Goal: Task Accomplishment & Management: Use online tool/utility

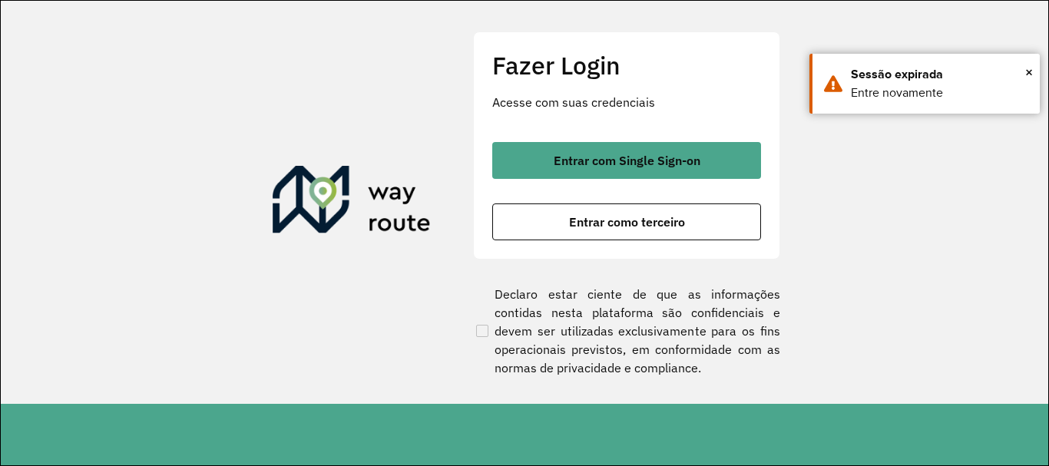
scroll to position [1006, 0]
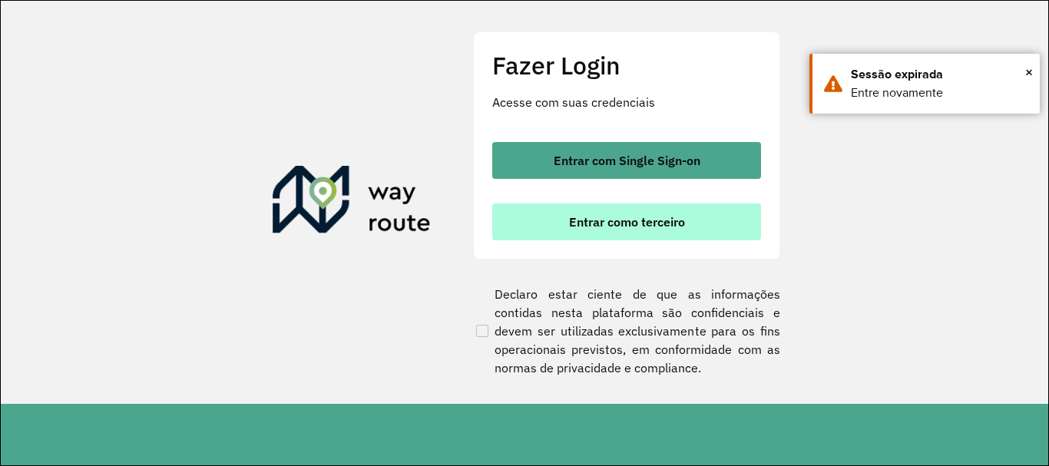
click at [633, 220] on span "Entrar como terceiro" at bounding box center [627, 222] width 116 height 12
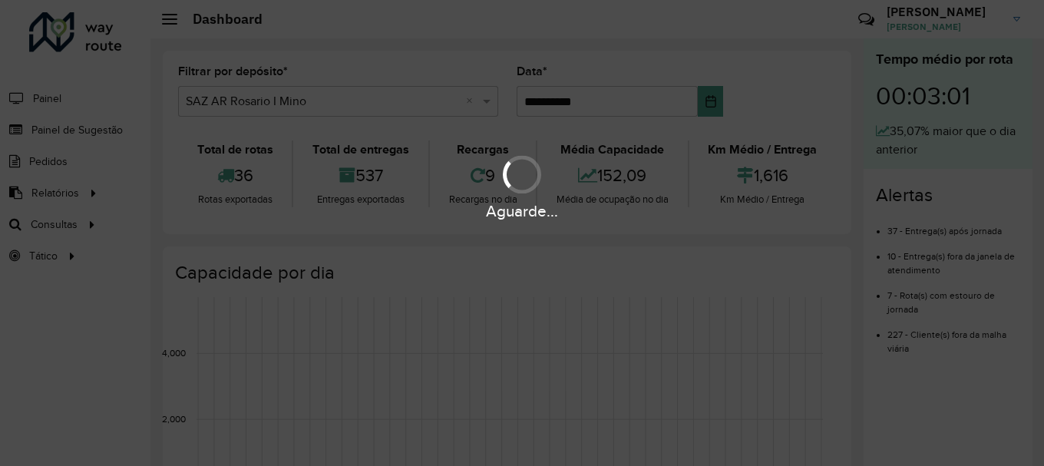
scroll to position [1006, 0]
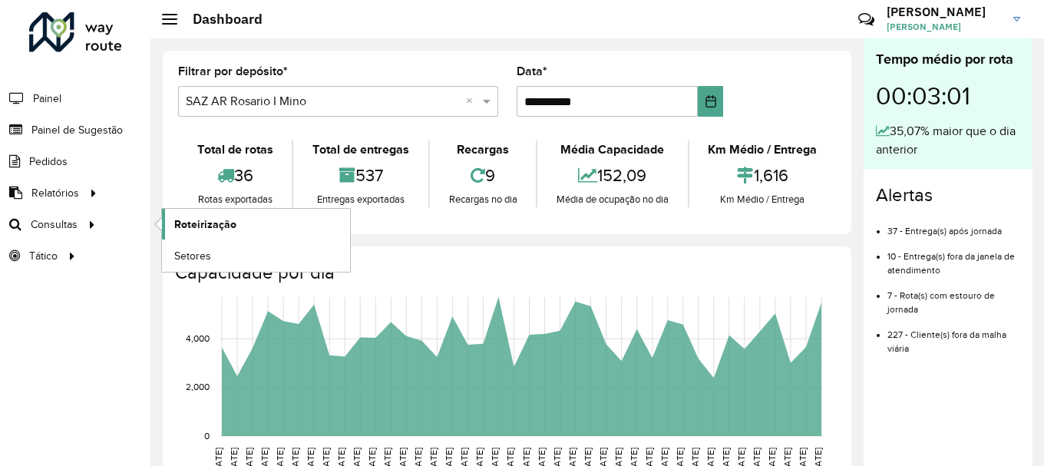
click at [226, 223] on span "Roteirização" at bounding box center [205, 224] width 62 height 16
click at [216, 220] on span "Roteirização" at bounding box center [205, 224] width 62 height 16
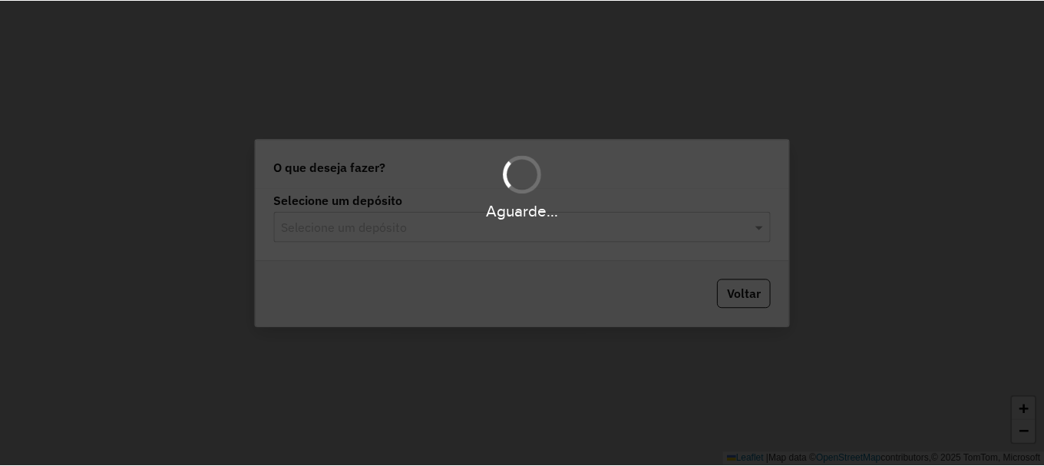
scroll to position [1006, 0]
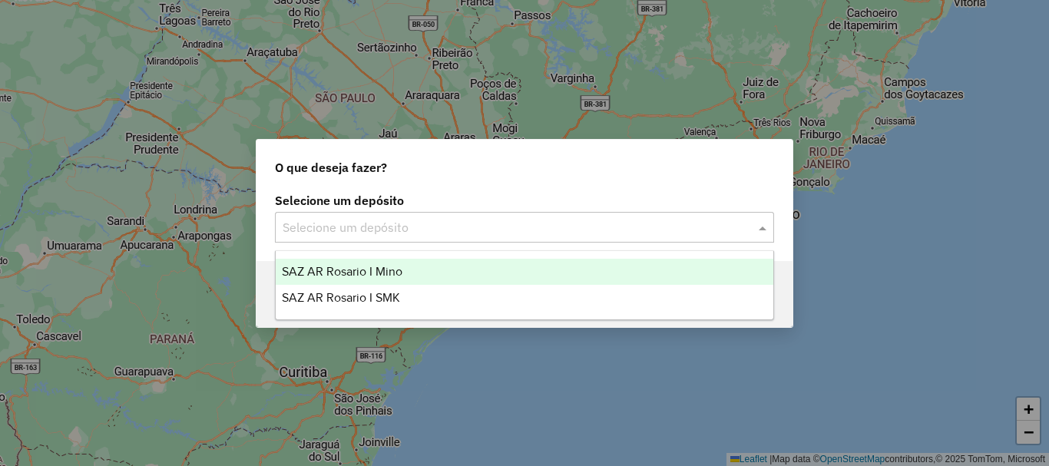
click at [759, 226] on span at bounding box center [764, 227] width 19 height 18
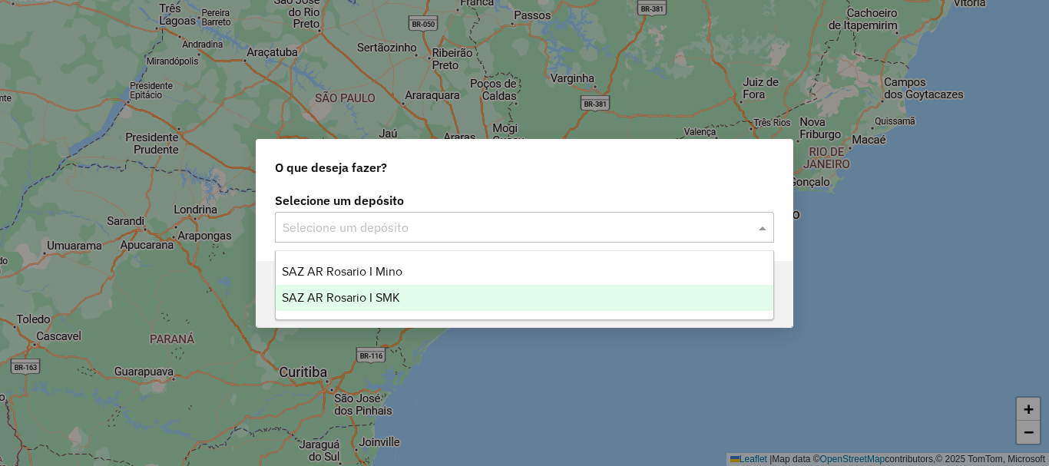
click at [332, 286] on div "SAZ AR Rosario I SMK" at bounding box center [524, 298] width 497 height 26
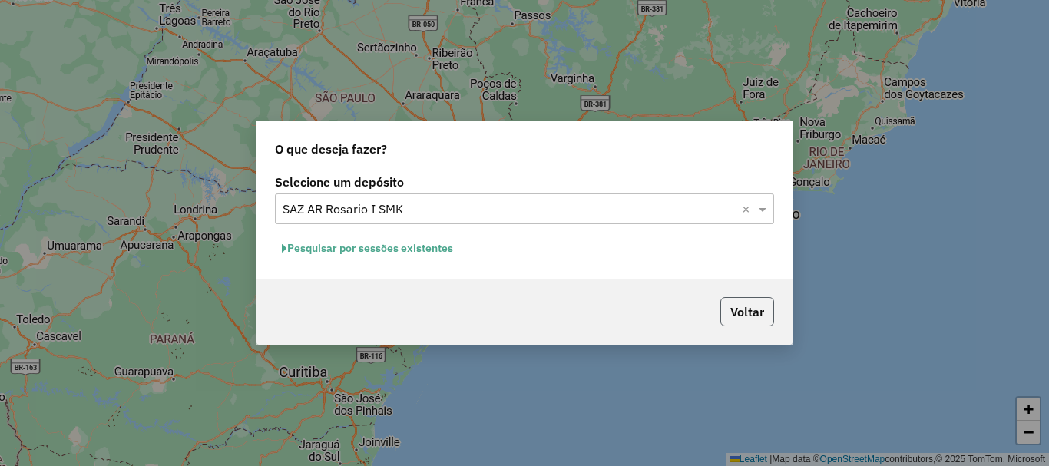
click at [763, 312] on button "Voltar" at bounding box center [747, 311] width 54 height 29
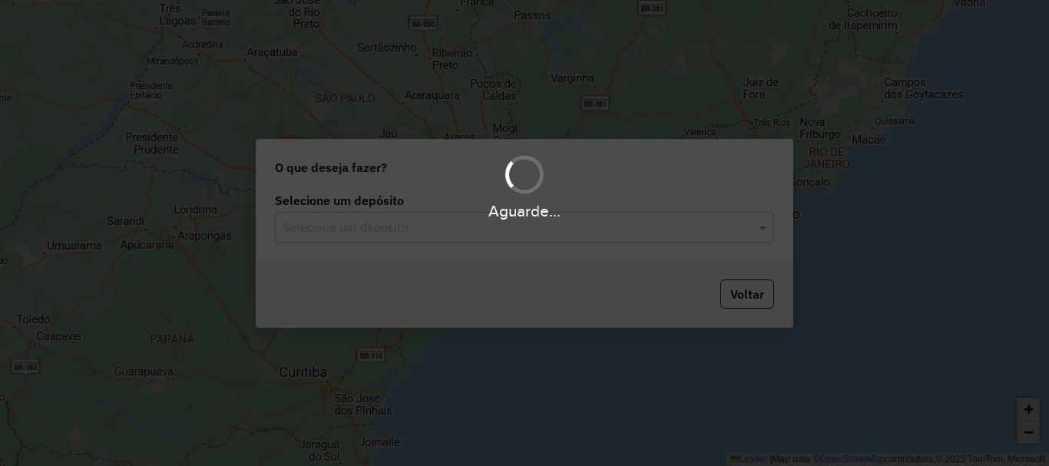
scroll to position [1006, 0]
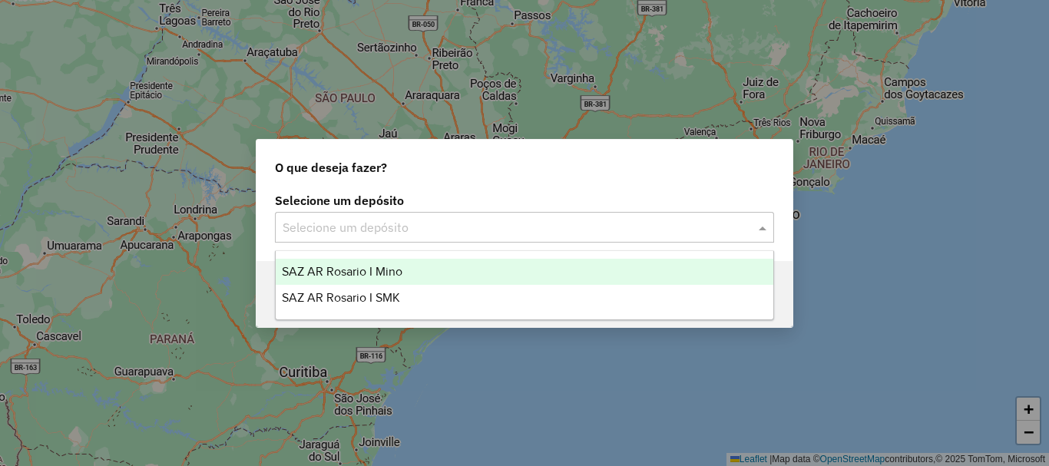
click at [767, 227] on span at bounding box center [764, 227] width 19 height 18
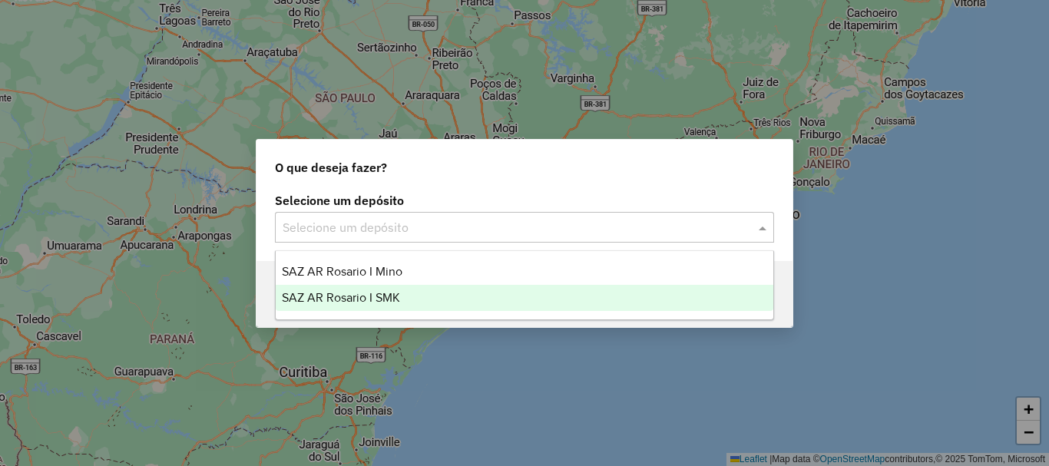
click at [315, 302] on span "SAZ AR Rosario I SMK" at bounding box center [341, 297] width 118 height 13
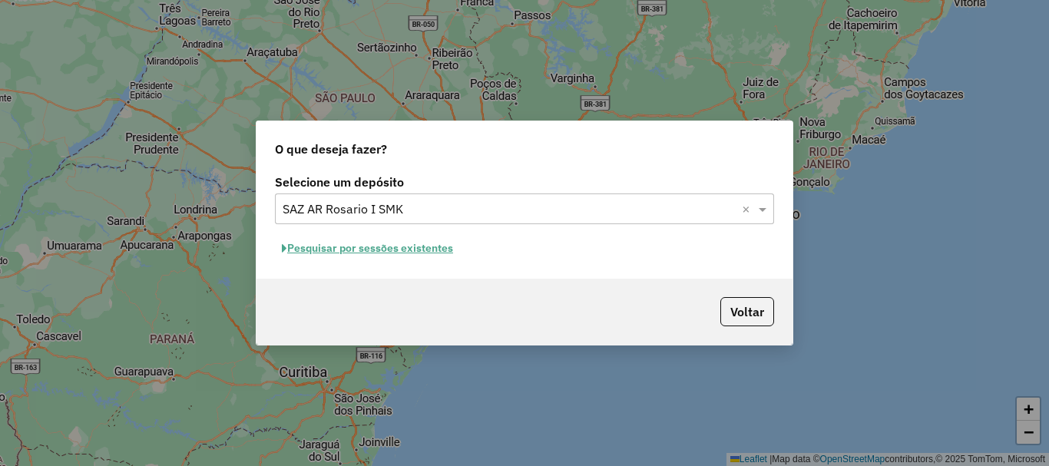
click at [357, 248] on button "Pesquisar por sessões existentes" at bounding box center [367, 248] width 185 height 24
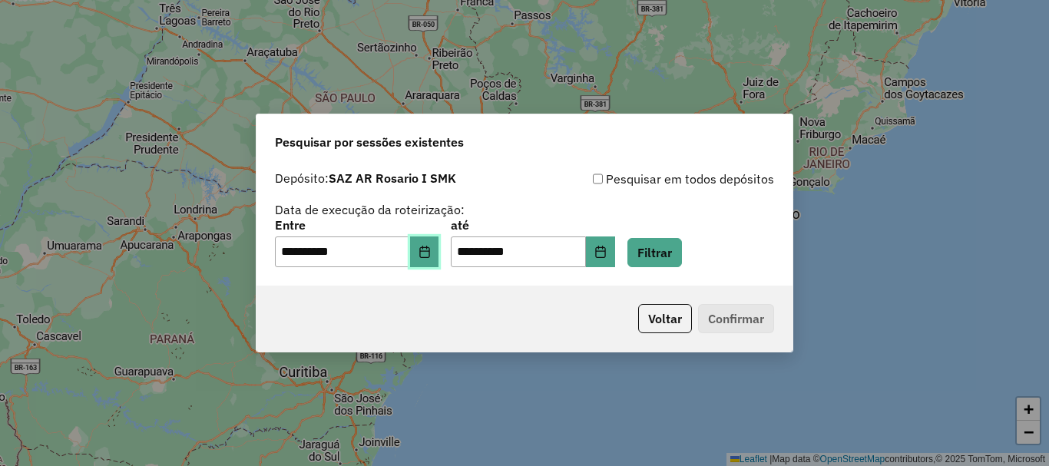
click at [428, 252] on button "Choose Date" at bounding box center [424, 251] width 29 height 31
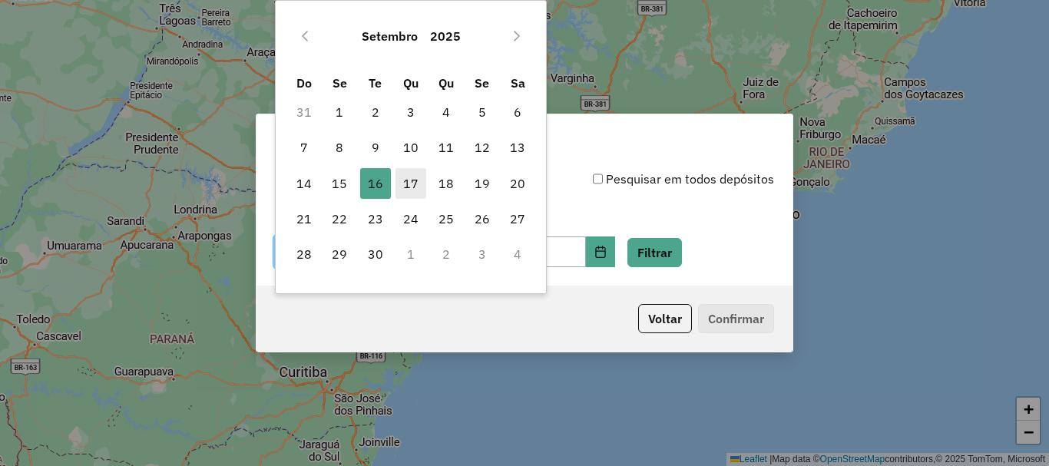
click at [411, 185] on span "17" at bounding box center [410, 183] width 31 height 31
type input "**********"
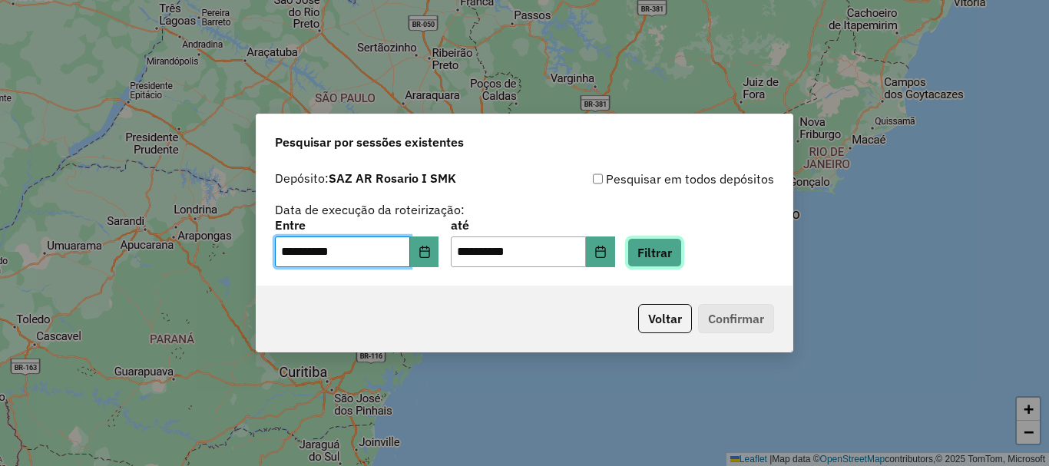
click at [678, 250] on button "Filtrar" at bounding box center [654, 252] width 54 height 29
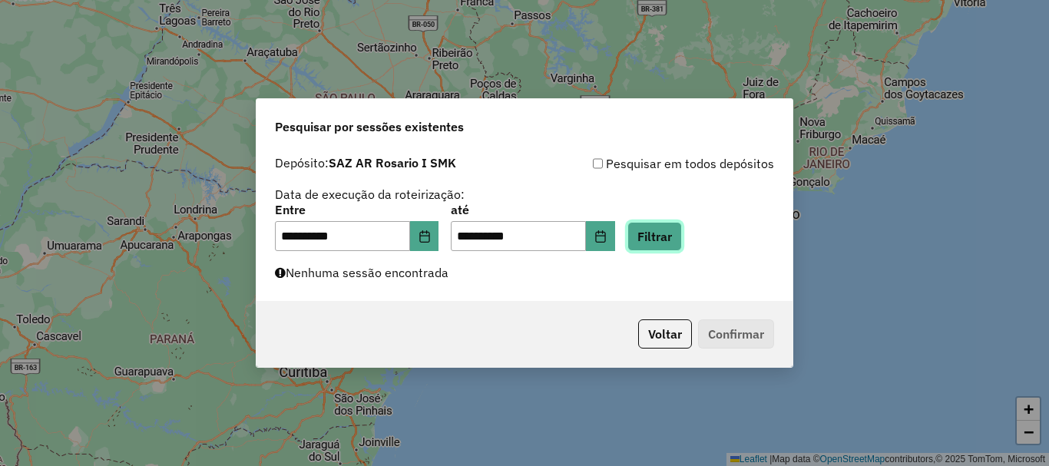
click at [677, 239] on button "Filtrar" at bounding box center [654, 236] width 54 height 29
click at [682, 233] on button "Filtrar" at bounding box center [654, 236] width 54 height 29
click at [675, 243] on button "Filtrar" at bounding box center [654, 236] width 54 height 29
click at [674, 243] on button "Filtrar" at bounding box center [654, 236] width 54 height 29
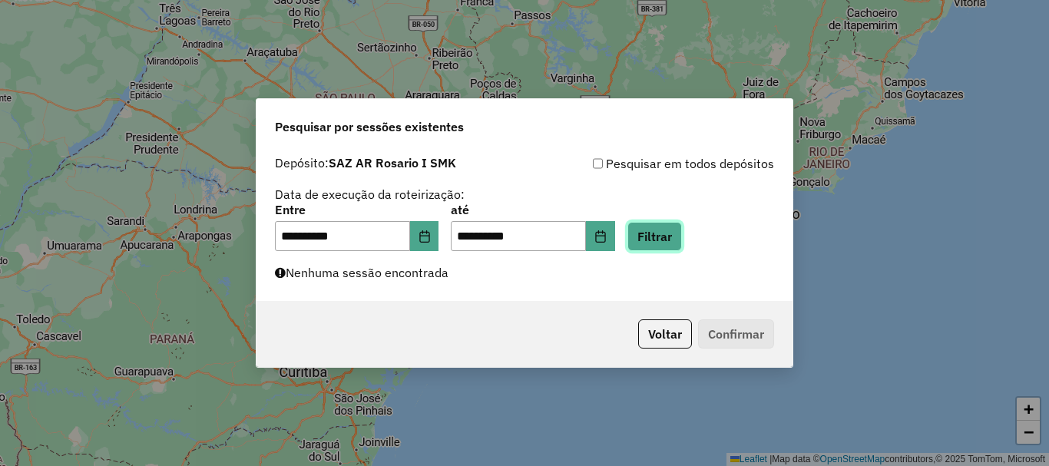
click at [682, 225] on button "Filtrar" at bounding box center [654, 236] width 54 height 29
click at [682, 238] on button "Filtrar" at bounding box center [654, 236] width 54 height 29
click at [672, 237] on button "Filtrar" at bounding box center [654, 236] width 54 height 29
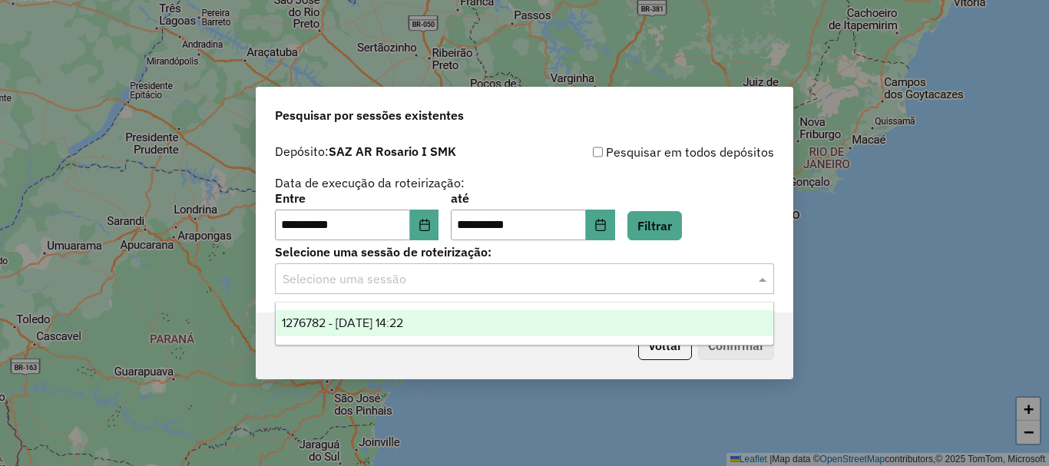
click at [761, 280] on span at bounding box center [764, 278] width 19 height 18
click at [356, 321] on span "1276782 - 17/09/2025 14:22" at bounding box center [342, 322] width 121 height 13
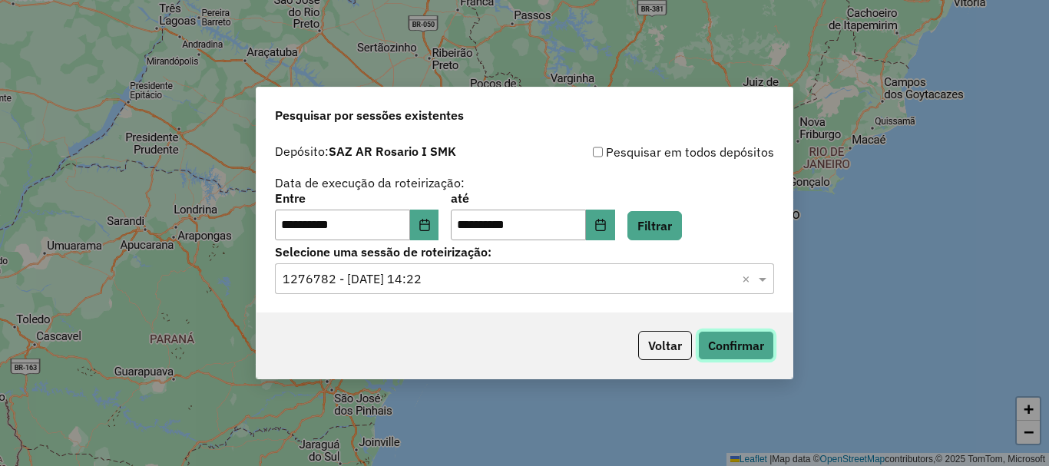
click at [753, 343] on button "Confirmar" at bounding box center [736, 345] width 76 height 29
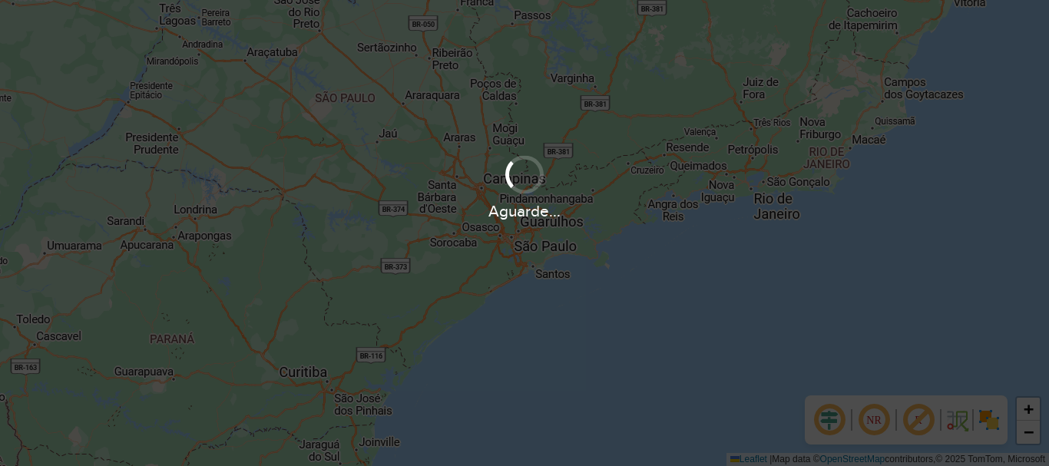
scroll to position [1006, 0]
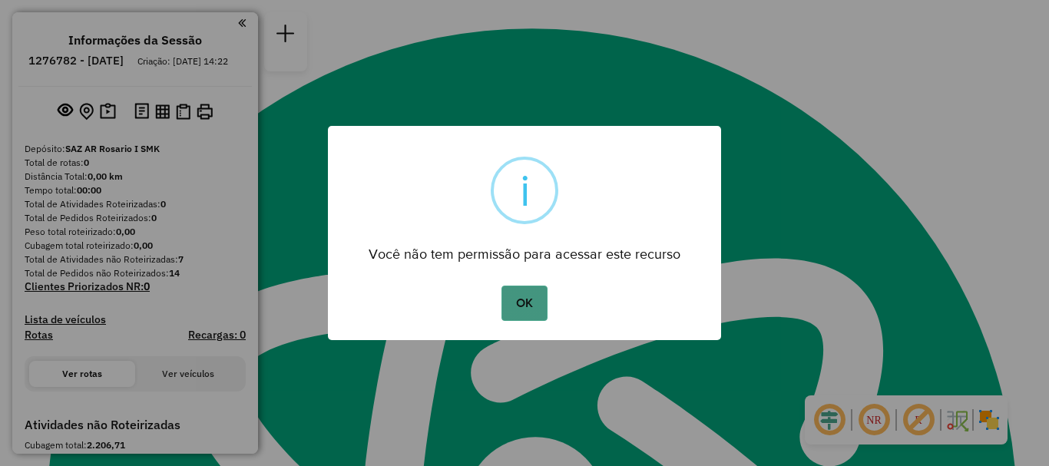
click at [513, 302] on button "OK" at bounding box center [523, 303] width 45 height 35
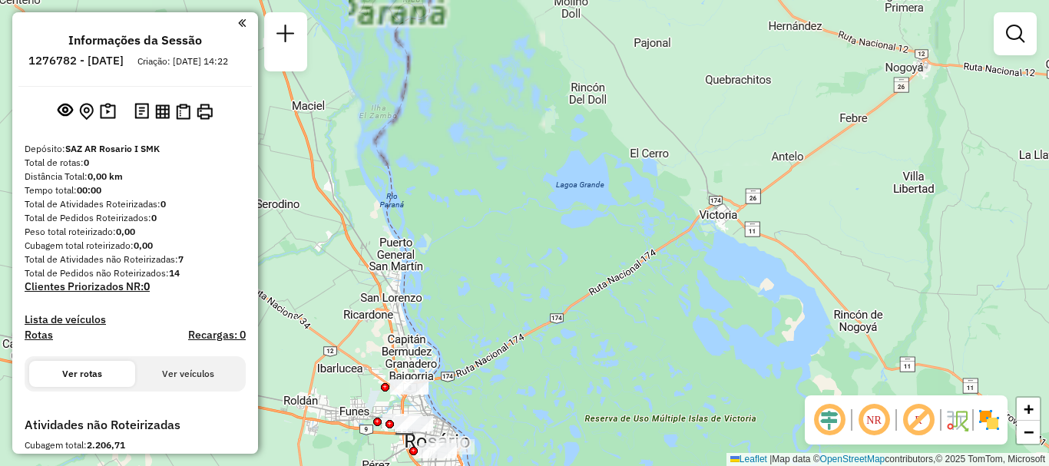
drag, startPoint x: 491, startPoint y: 303, endPoint x: 514, endPoint y: 103, distance: 201.7
click at [510, 111] on div "Janela de atendimento Grade de atendimento Capacidade Transportadoras Veículos …" at bounding box center [524, 233] width 1049 height 466
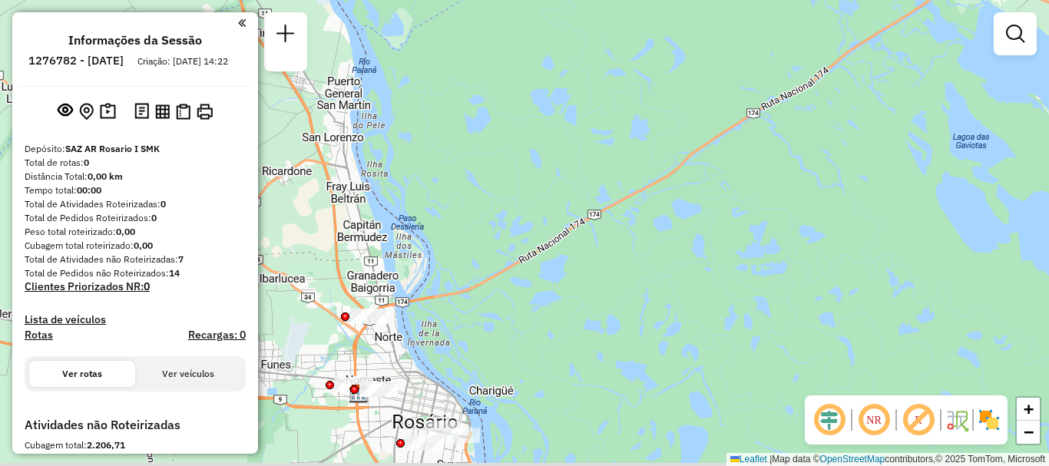
drag, startPoint x: 438, startPoint y: 236, endPoint x: 476, endPoint y: 81, distance: 159.6
click at [475, 81] on div "Janela de atendimento Grade de atendimento Capacidade Transportadoras Veículos …" at bounding box center [524, 233] width 1049 height 466
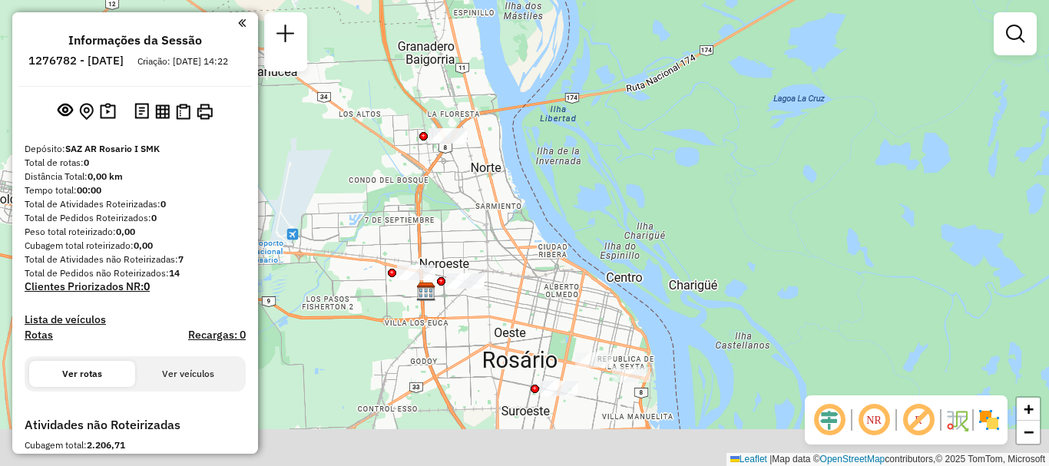
drag, startPoint x: 468, startPoint y: 281, endPoint x: 442, endPoint y: 205, distance: 80.3
click at [442, 205] on div "Janela de atendimento Grade de atendimento Capacidade Transportadoras Veículos …" at bounding box center [524, 233] width 1049 height 466
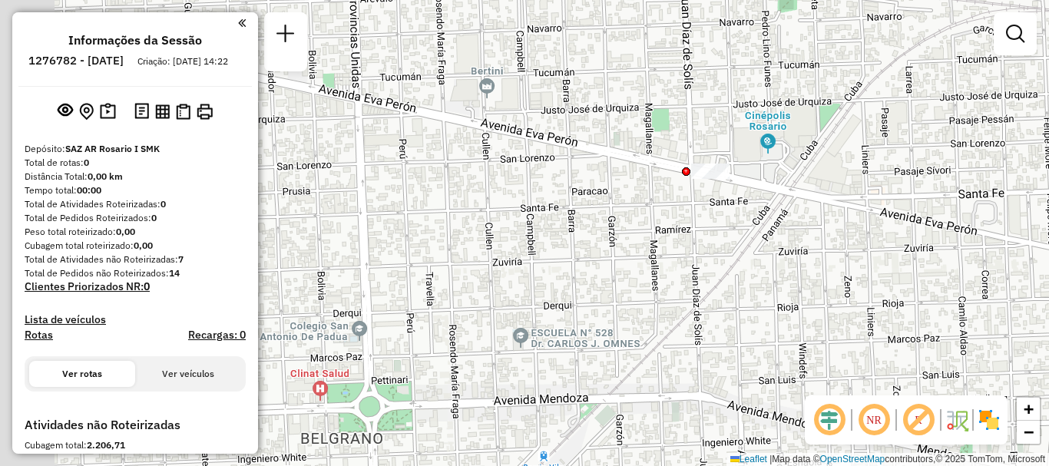
drag, startPoint x: 428, startPoint y: 264, endPoint x: 626, endPoint y: 213, distance: 203.7
click at [647, 196] on div "Janela de atendimento Grade de atendimento Capacidade Transportadoras Veículos …" at bounding box center [524, 233] width 1049 height 466
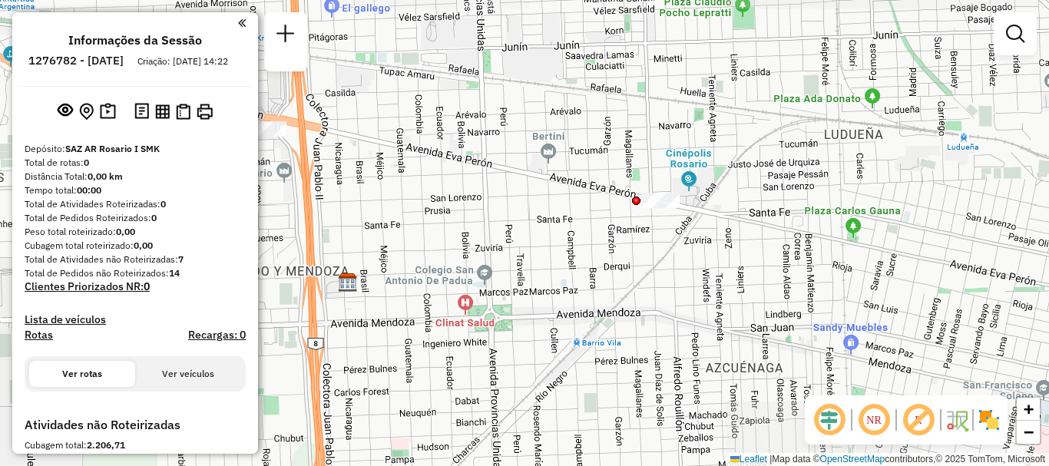
drag, startPoint x: 445, startPoint y: 224, endPoint x: 657, endPoint y: 193, distance: 214.2
click at [657, 193] on div "Janela de atendimento Grade de atendimento Capacidade Transportadoras Veículos …" at bounding box center [524, 233] width 1049 height 466
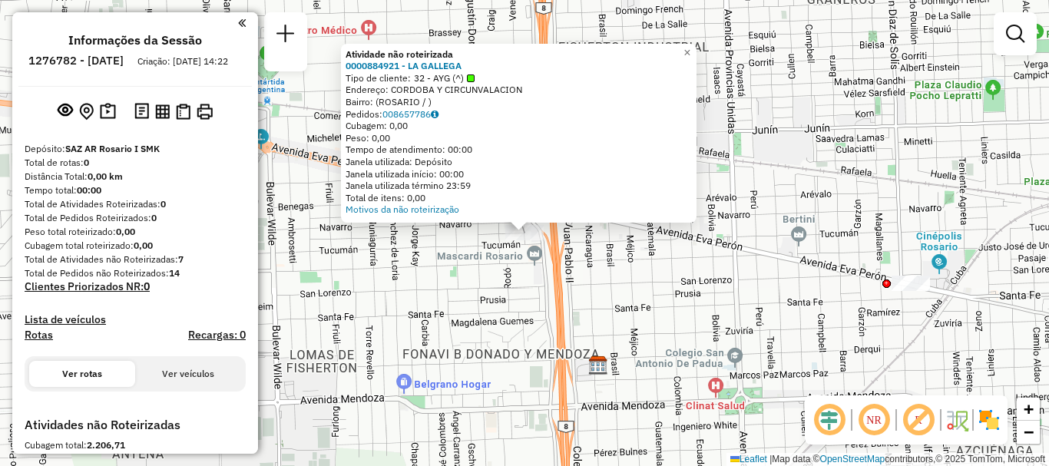
click at [594, 259] on div "Atividade não roteirizada 0000884921 - LA GALLEGA Tipo de cliente: 32 - AYG (^)…" at bounding box center [524, 233] width 1049 height 466
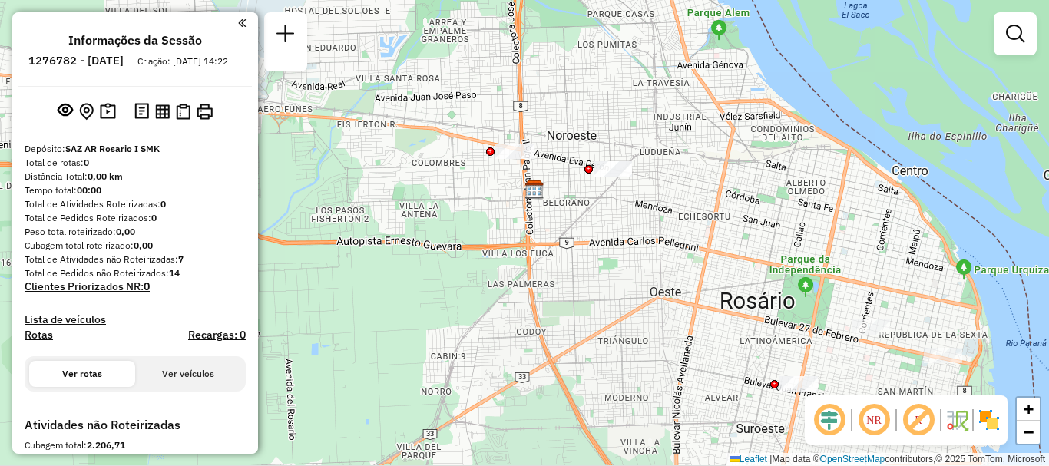
drag, startPoint x: 584, startPoint y: 203, endPoint x: 333, endPoint y: 61, distance: 288.8
click at [333, 61] on div "Janela de atendimento Grade de atendimento Capacidade Transportadoras Veículos …" at bounding box center [524, 233] width 1049 height 466
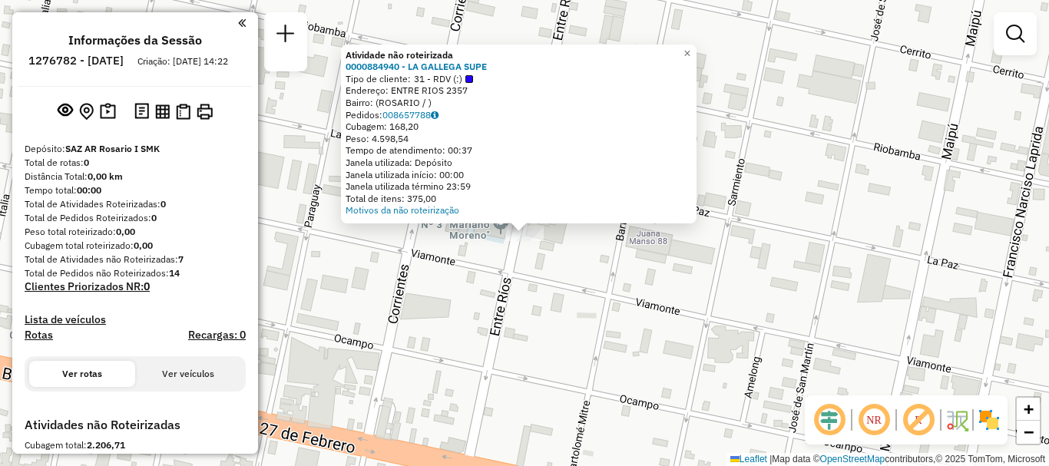
click at [625, 243] on div "Atividade não roteirizada 0000884940 - LA GALLEGA SUPE Tipo de cliente: 31 - RD…" at bounding box center [524, 233] width 1049 height 466
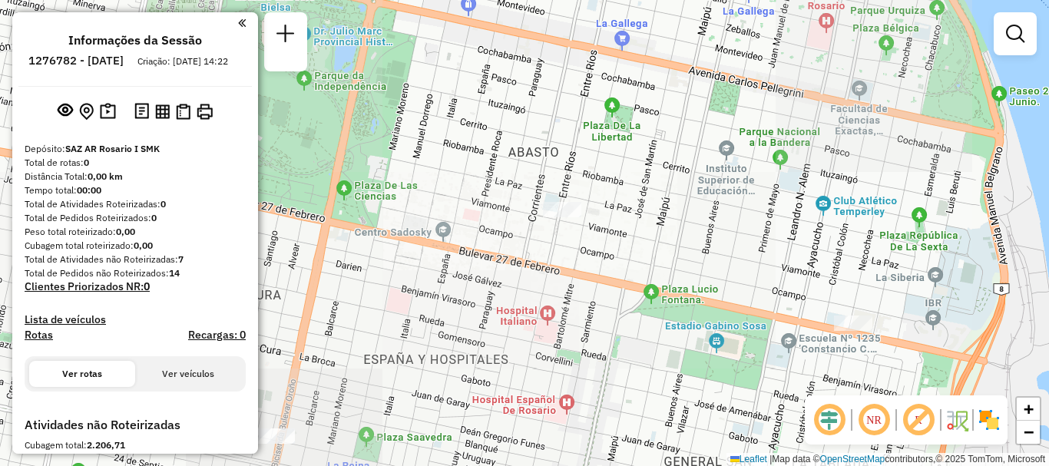
drag, startPoint x: 546, startPoint y: 238, endPoint x: 508, endPoint y: 109, distance: 134.3
click at [508, 109] on div "Janela de atendimento Grade de atendimento Capacidade Transportadoras Veículos …" at bounding box center [524, 233] width 1049 height 466
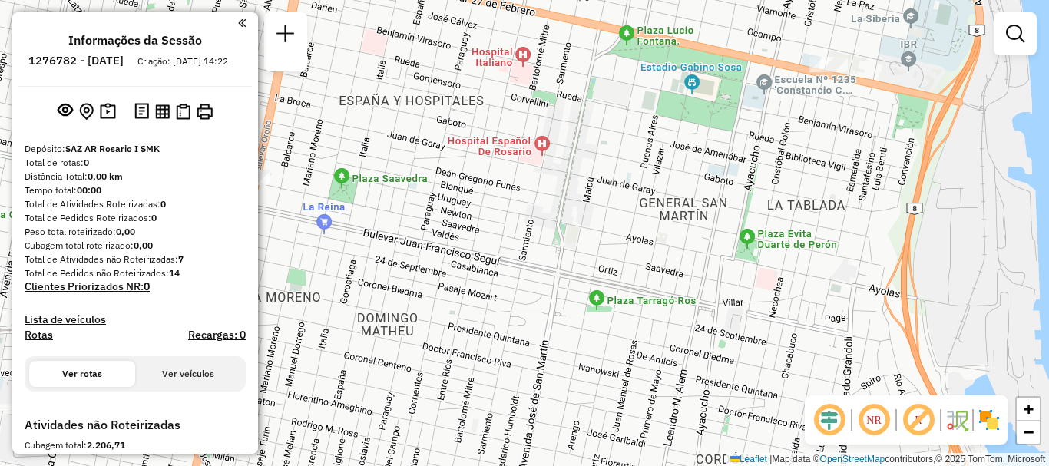
drag, startPoint x: 647, startPoint y: 179, endPoint x: 661, endPoint y: 51, distance: 128.9
click at [661, 51] on div "Janela de atendimento Grade de atendimento Capacidade Transportadoras Veículos …" at bounding box center [524, 233] width 1049 height 466
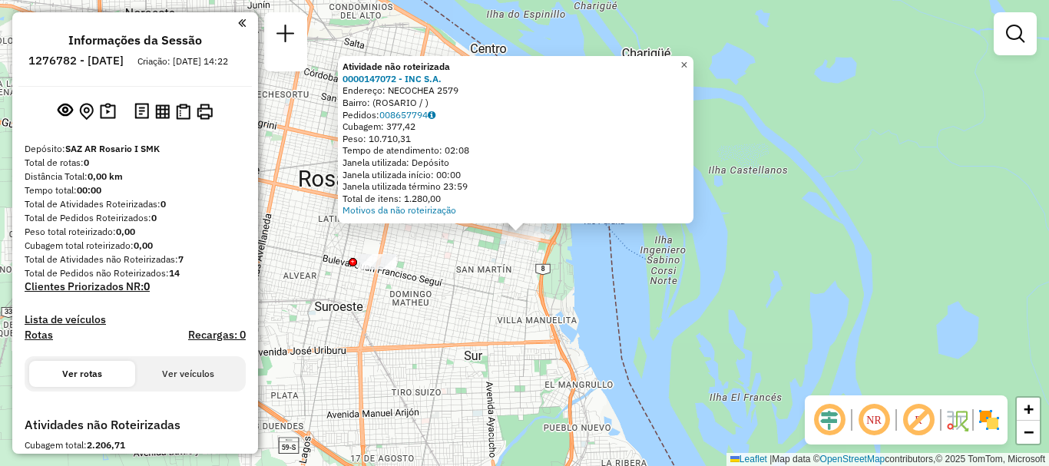
click at [687, 58] on span "×" at bounding box center [683, 64] width 7 height 13
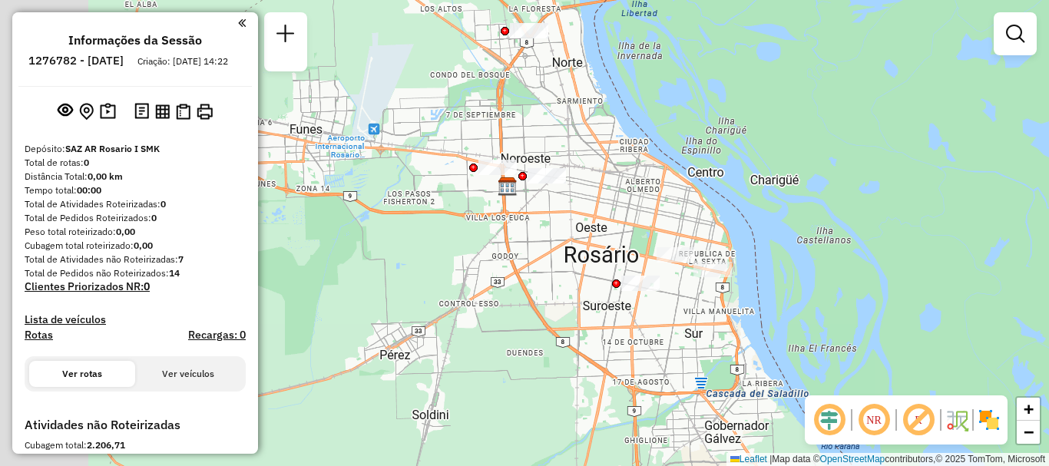
drag, startPoint x: 416, startPoint y: 319, endPoint x: 662, endPoint y: 312, distance: 245.7
click at [662, 312] on div "Janela de atendimento Grade de atendimento Capacidade Transportadoras Veículos …" at bounding box center [524, 233] width 1049 height 466
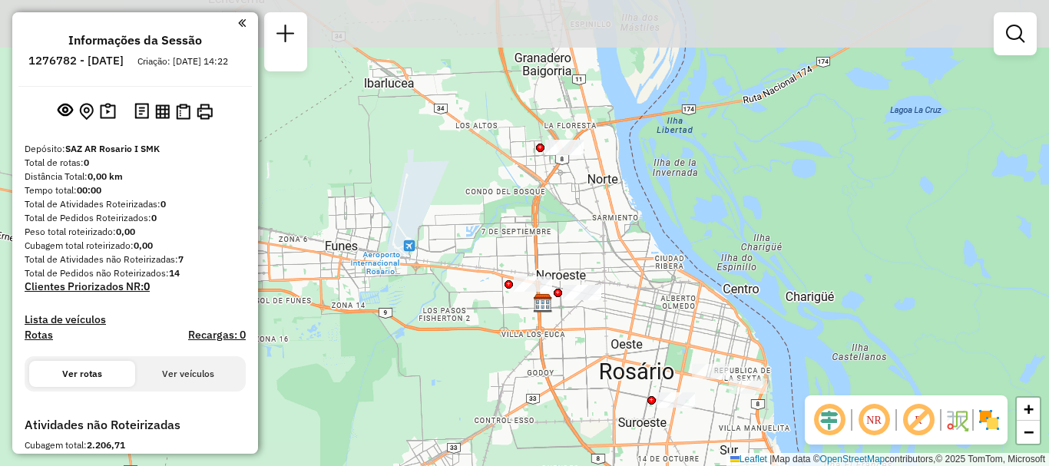
drag, startPoint x: 586, startPoint y: 288, endPoint x: 595, endPoint y: 406, distance: 118.5
click at [595, 406] on div "Janela de atendimento Grade de atendimento Capacidade Transportadoras Veículos …" at bounding box center [524, 233] width 1049 height 466
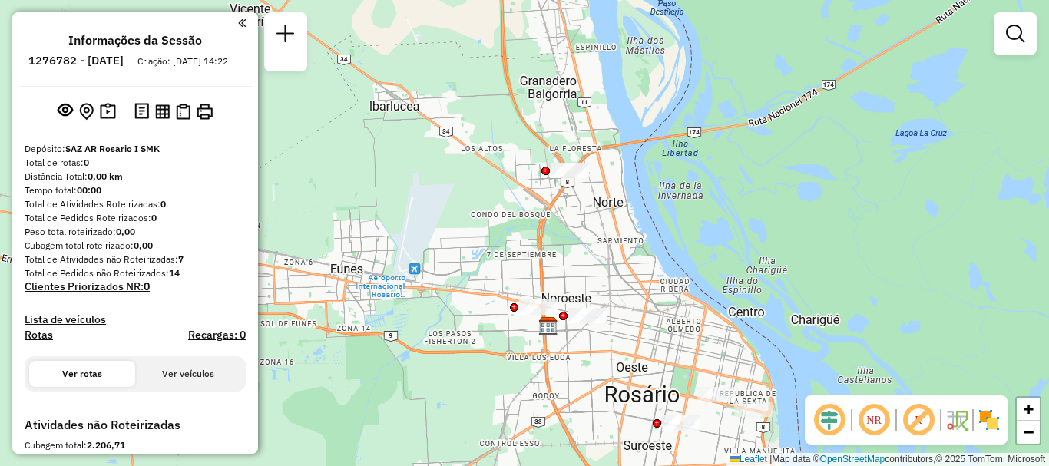
drag, startPoint x: 607, startPoint y: 293, endPoint x: 635, endPoint y: 398, distance: 108.0
click at [636, 402] on div "Janela de atendimento Grade de atendimento Capacidade Transportadoras Veículos …" at bounding box center [524, 233] width 1049 height 466
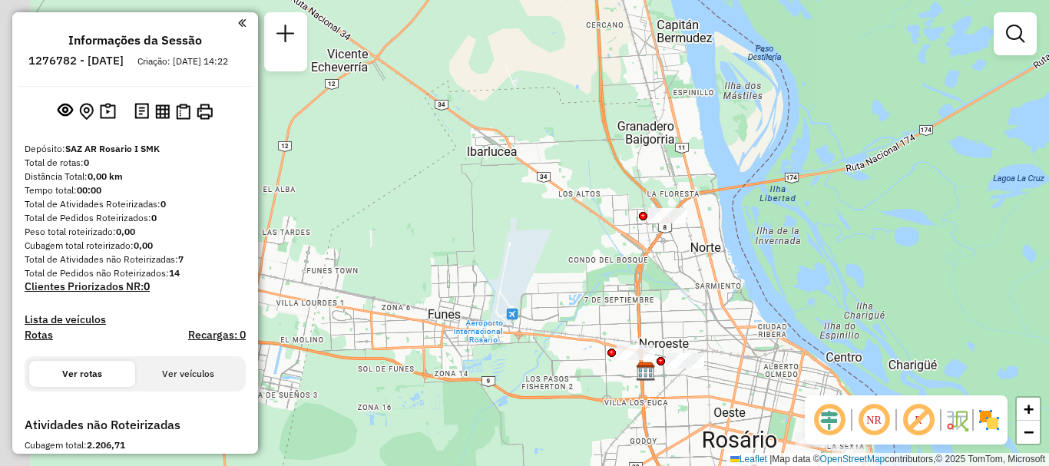
drag, startPoint x: 536, startPoint y: 345, endPoint x: 606, endPoint y: 296, distance: 85.6
click at [606, 296] on div "Janela de atendimento Grade de atendimento Capacidade Transportadoras Veículos …" at bounding box center [524, 233] width 1049 height 466
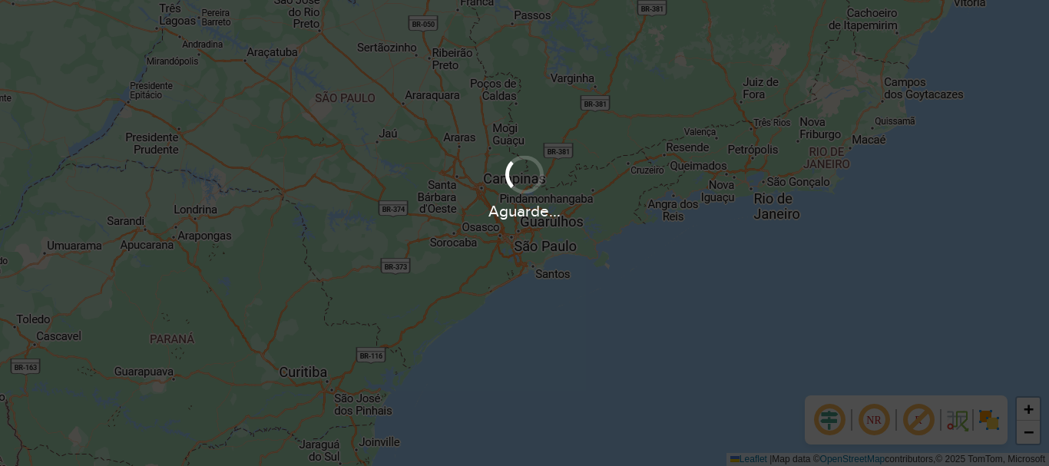
scroll to position [1006, 0]
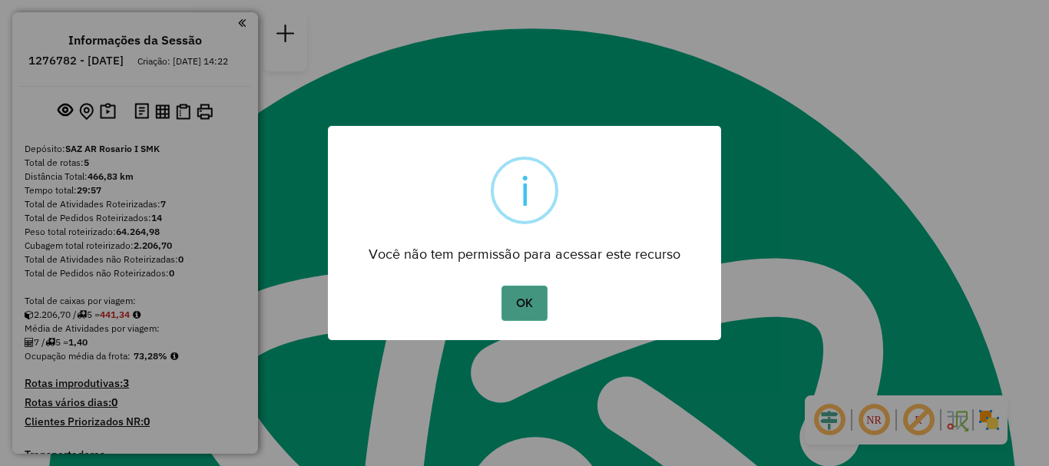
click at [516, 308] on button "OK" at bounding box center [523, 303] width 45 height 35
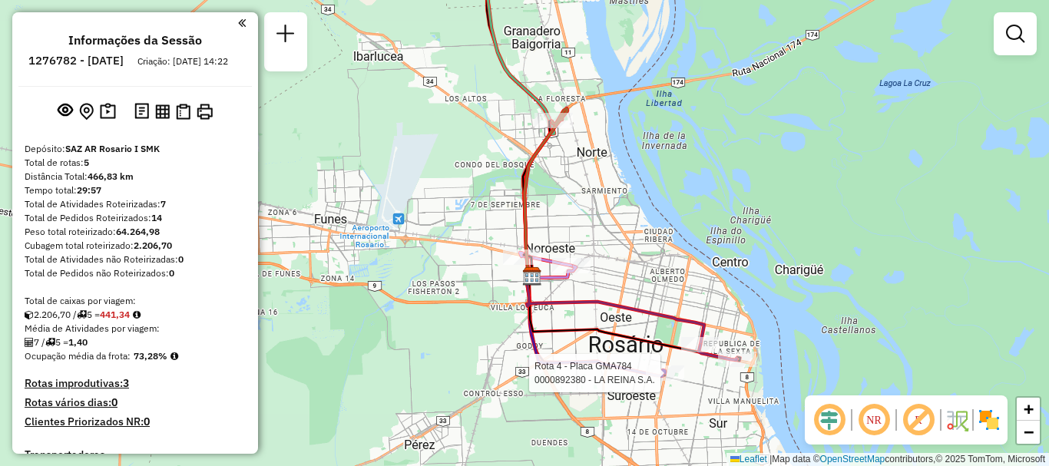
select select "**********"
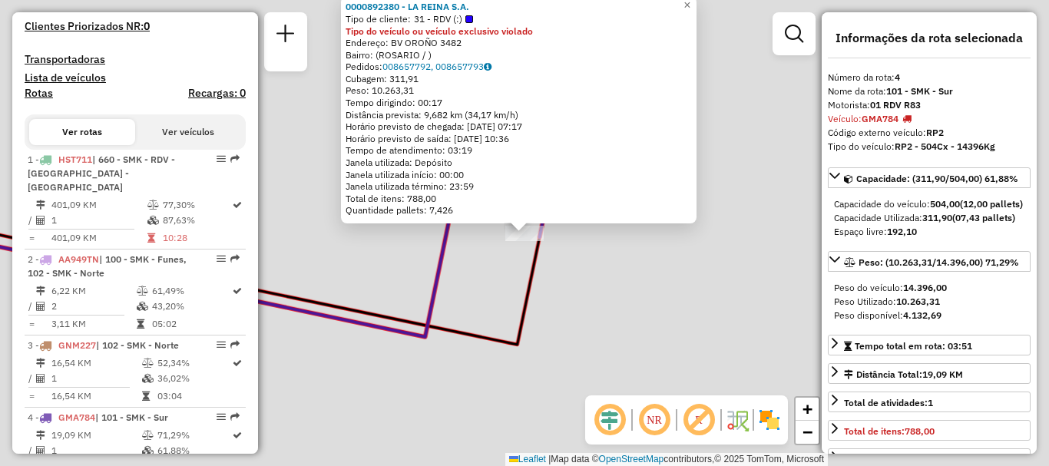
scroll to position [520, 0]
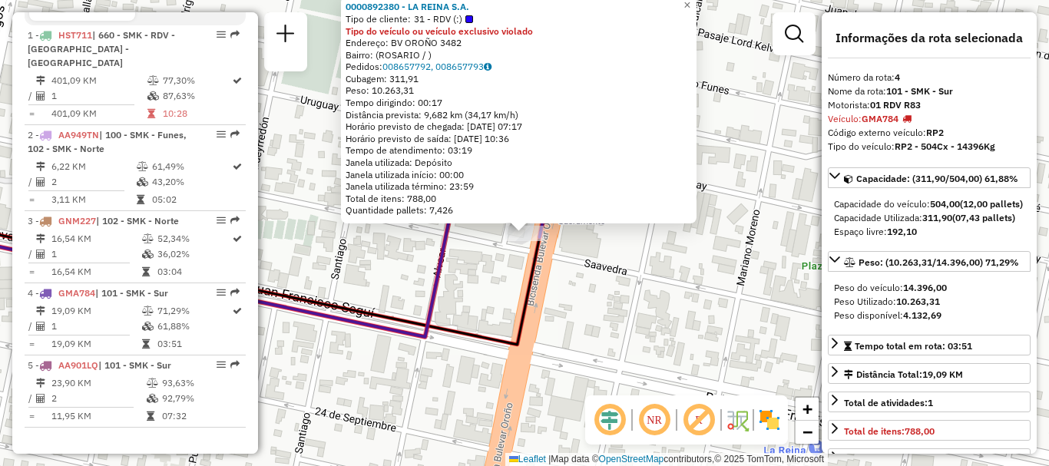
click at [657, 362] on div "0000892380 - LA REINA S.A. Tipo de cliente: 31 - RDV (:) Tipo do veículo ou veí…" at bounding box center [524, 233] width 1049 height 466
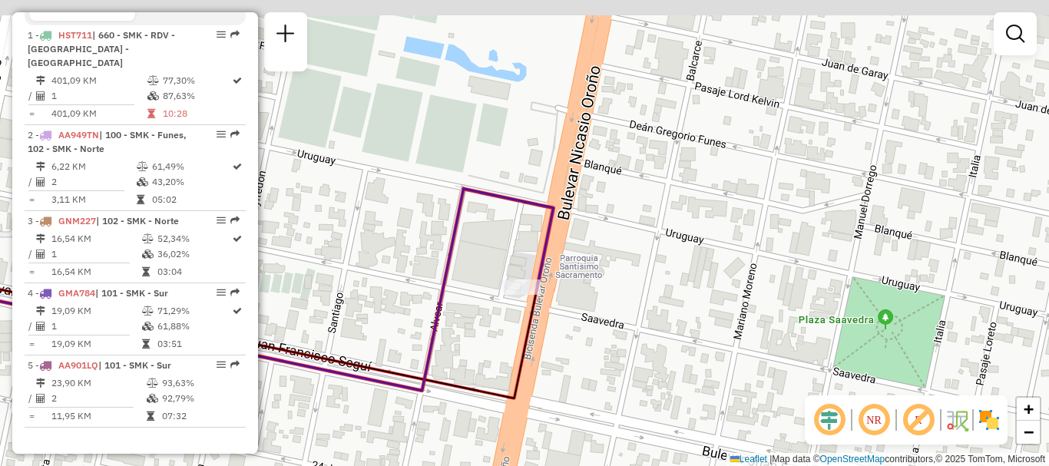
click at [567, 385] on div "Janela de atendimento Grade de atendimento Capacidade Transportadoras Veículos …" at bounding box center [524, 233] width 1049 height 466
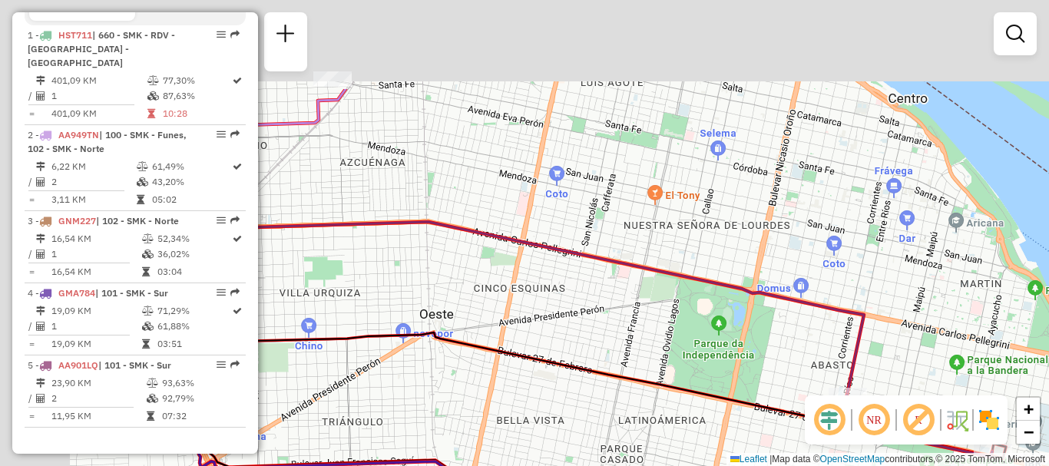
drag, startPoint x: 534, startPoint y: 290, endPoint x: 675, endPoint y: 426, distance: 195.4
click at [675, 426] on div "Janela de atendimento Grade de atendimento Capacidade Transportadoras Veículos …" at bounding box center [524, 233] width 1049 height 466
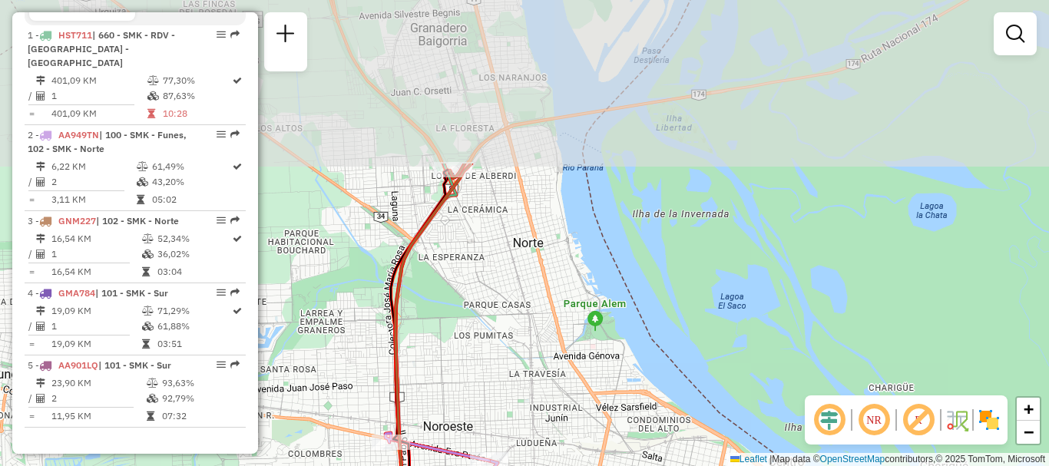
drag, startPoint x: 438, startPoint y: 253, endPoint x: 435, endPoint y: 340, distance: 87.5
click at [435, 340] on div "Janela de atendimento Grade de atendimento Capacidade Transportadoras Veículos …" at bounding box center [524, 233] width 1049 height 466
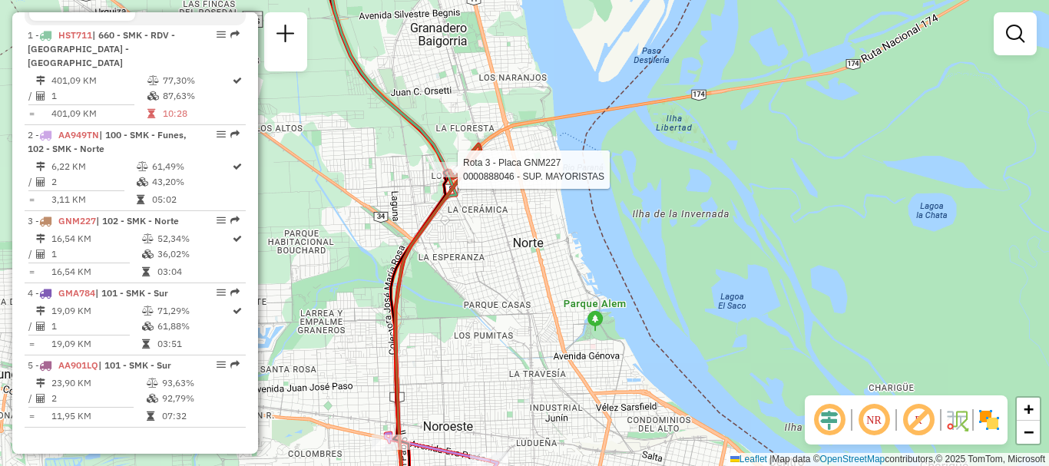
select select "**********"
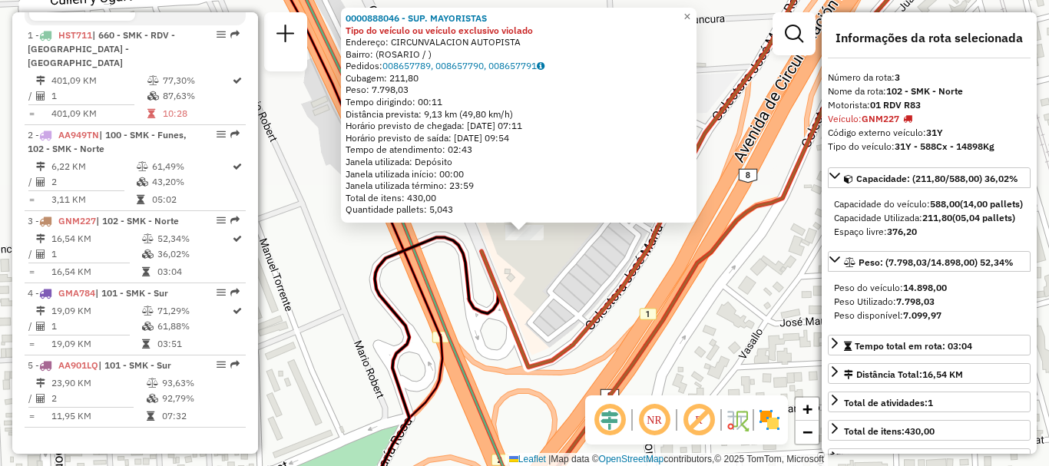
click at [521, 253] on div "0000888046 - SUP. MAYORISTAS Tipo do veículo ou veículo exclusivo violado Ender…" at bounding box center [524, 233] width 1049 height 466
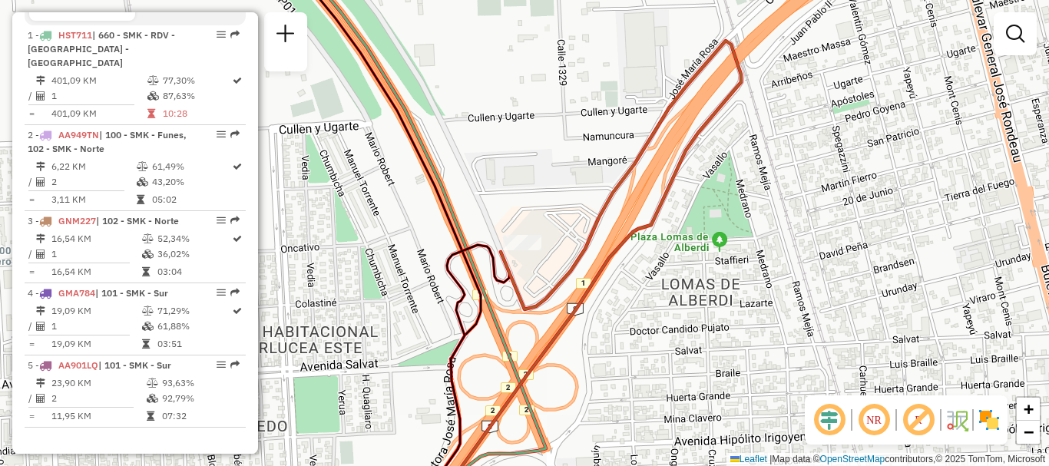
drag, startPoint x: 506, startPoint y: 108, endPoint x: 517, endPoint y: 71, distance: 38.6
click at [510, 88] on icon at bounding box center [585, 276] width 312 height 471
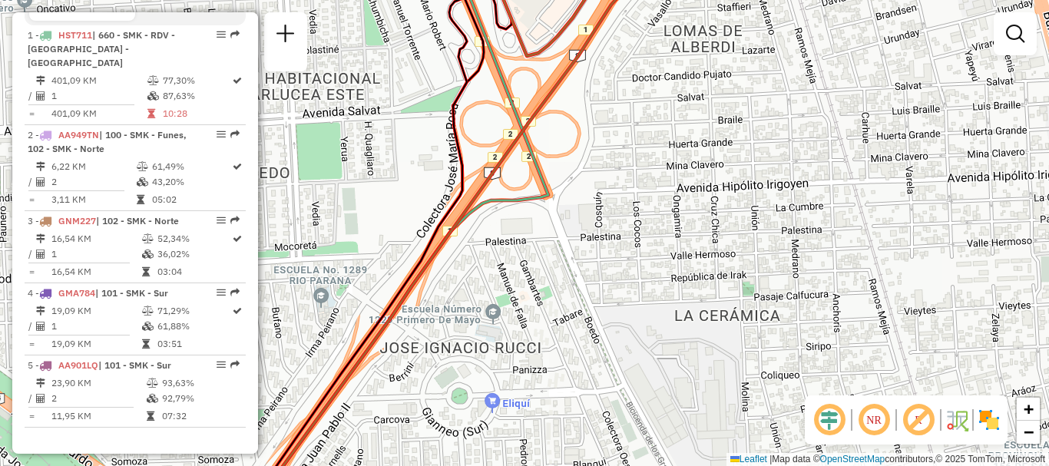
drag, startPoint x: 523, startPoint y: 141, endPoint x: 523, endPoint y: 130, distance: 11.5
click at [523, 132] on div "Janela de atendimento Grade de atendimento Capacidade Transportadoras Veículos …" at bounding box center [524, 233] width 1049 height 466
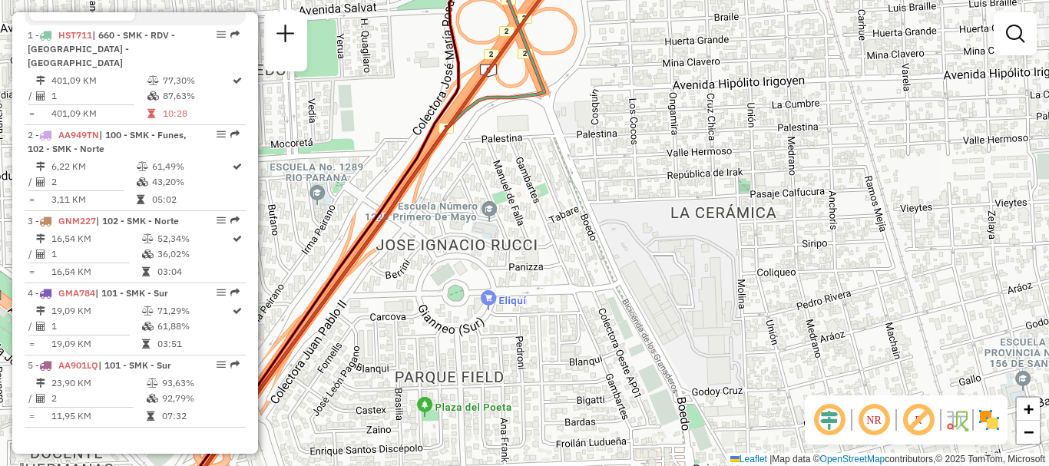
drag, startPoint x: 534, startPoint y: 246, endPoint x: 535, endPoint y: 142, distance: 104.4
click at [533, 150] on div "Janela de atendimento Grade de atendimento Capacidade Transportadoras Veículos …" at bounding box center [524, 233] width 1049 height 466
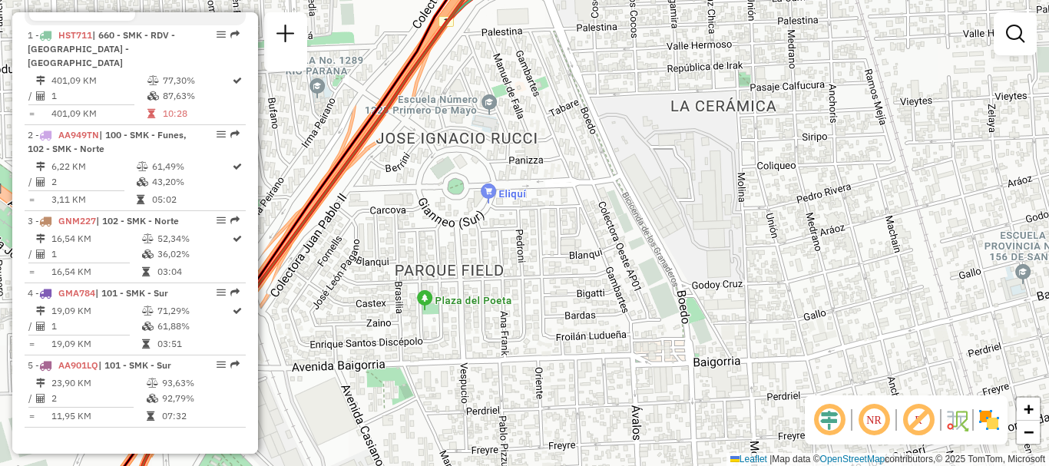
drag, startPoint x: 527, startPoint y: 216, endPoint x: 543, endPoint y: 105, distance: 112.4
click at [532, 125] on div "Janela de atendimento Grade de atendimento Capacidade Transportadoras Veículos …" at bounding box center [524, 233] width 1049 height 466
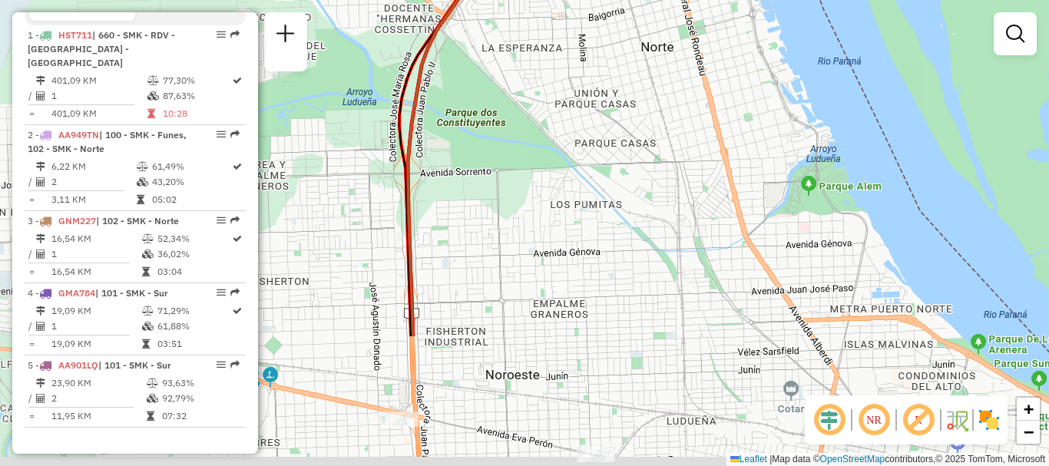
drag, startPoint x: 527, startPoint y: 236, endPoint x: 520, endPoint y: 61, distance: 175.9
click at [520, 61] on div "Janela de atendimento Grade de atendimento Capacidade Transportadoras Veículos …" at bounding box center [524, 233] width 1049 height 466
